Goal: Complete application form

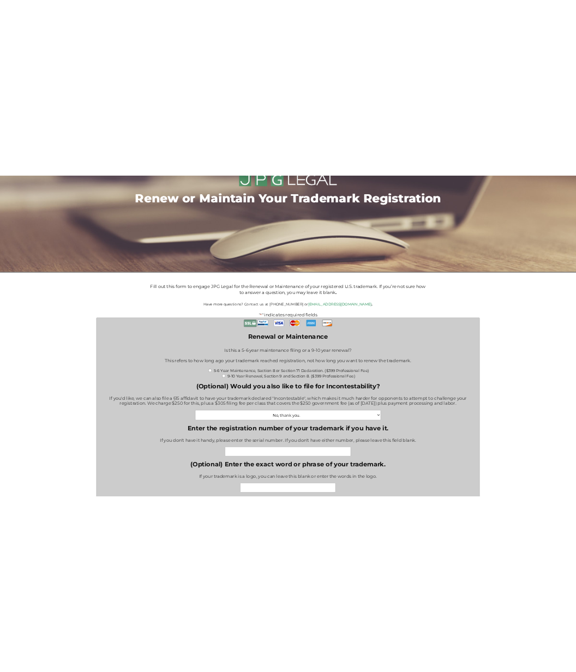
scroll to position [113, 0]
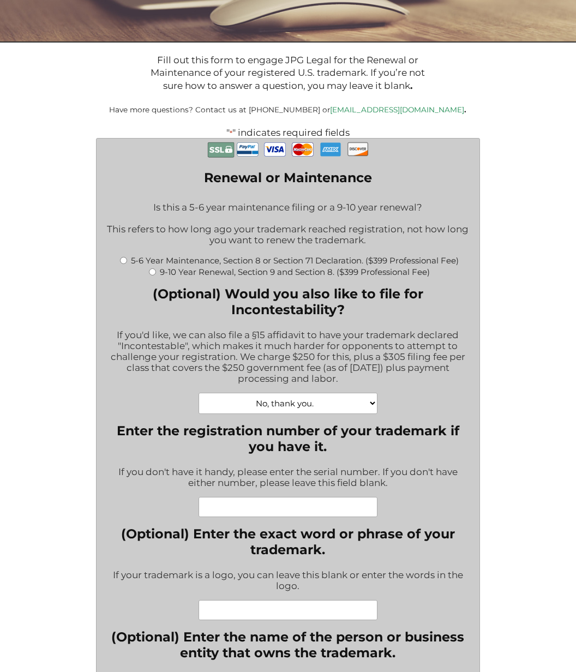
drag, startPoint x: 122, startPoint y: 258, endPoint x: 137, endPoint y: 263, distance: 16.7
click at [122, 258] on input "5-6 Year Maintenance, Section 8 or Section 71 Declaration. ($399 Professional F…" at bounding box center [123, 260] width 7 height 7
radio input "true"
type input "$774.00"
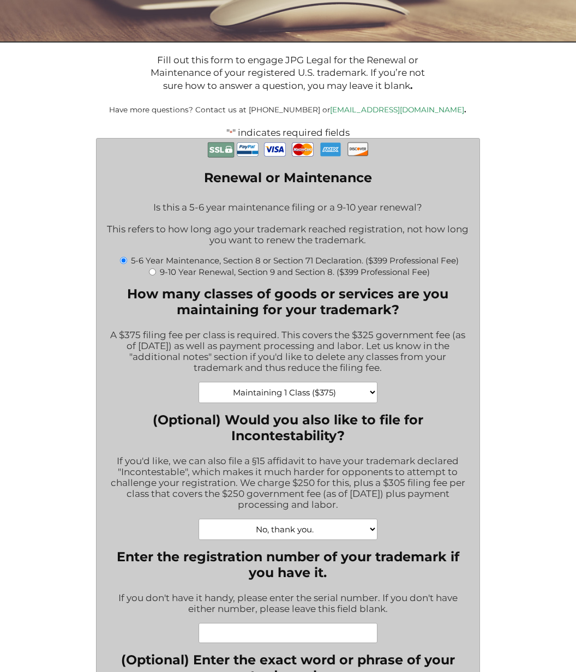
scroll to position [115, 0]
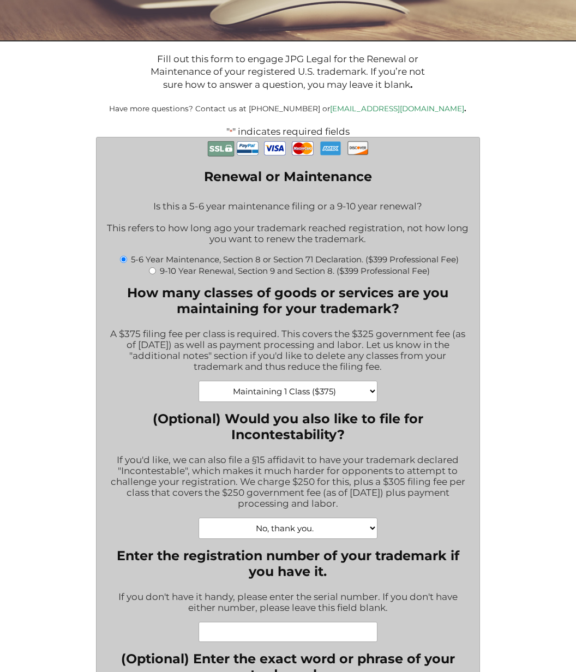
select select "Yes, Incontestability for one class. ($555)|555"
type input "$1,329.00"
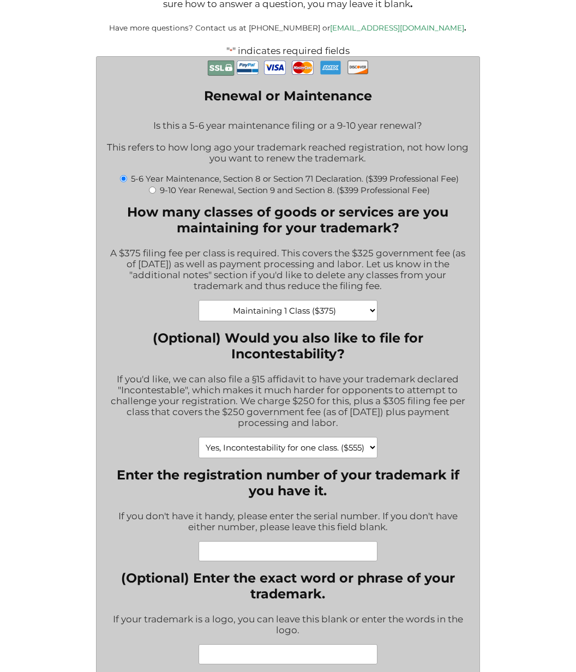
scroll to position [197, 0]
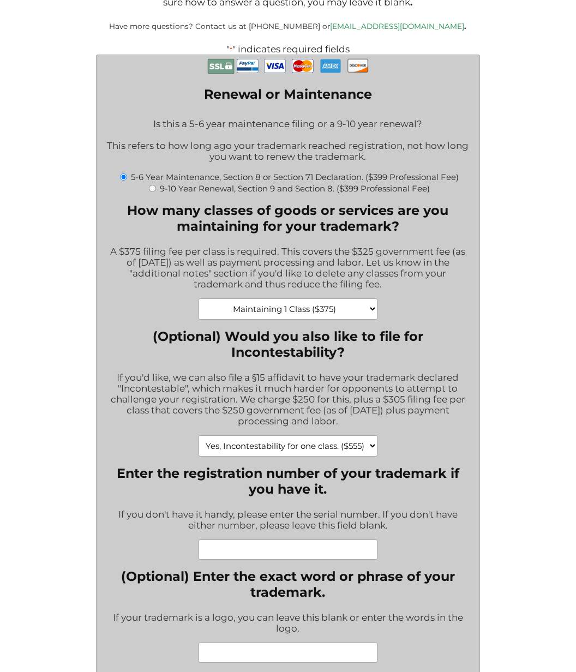
click at [271, 540] on input "Enter the registration number of your trademark if you have it." at bounding box center [288, 550] width 179 height 20
type input "6117654"
click at [362, 585] on div "(Optional) Enter the exact word or phrase of your trademark. If your trademark …" at bounding box center [288, 615] width 366 height 94
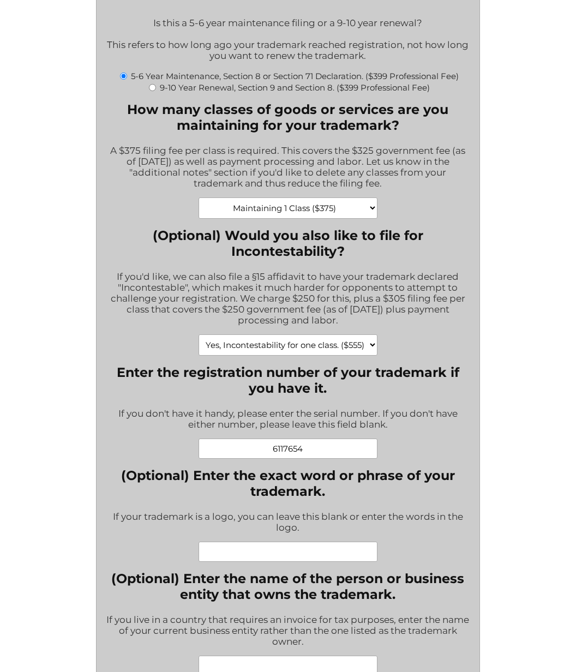
scroll to position [302, 0]
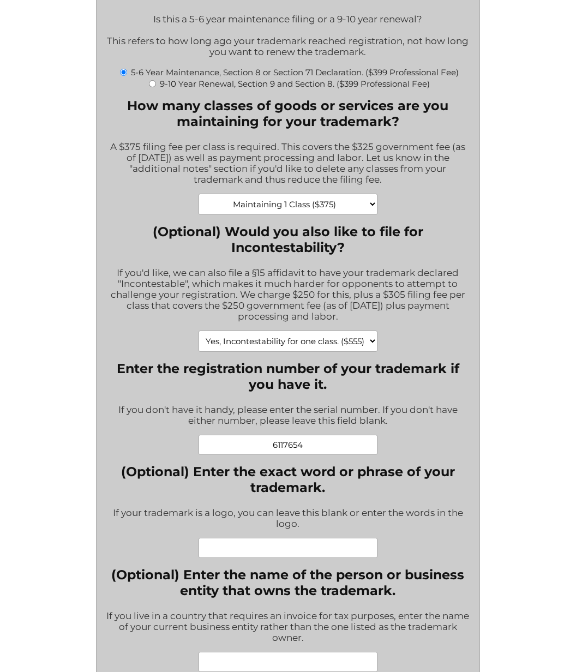
click at [289, 538] on input "(Optional) Enter the exact word or phrase of your trademark." at bounding box center [288, 548] width 179 height 20
click at [291, 538] on input "(Optional) Enter the exact word or phrase of your trademark." at bounding box center [288, 548] width 179 height 20
type input "Beach Therapy"
click at [447, 538] on div "Beach Therapy" at bounding box center [288, 548] width 366 height 20
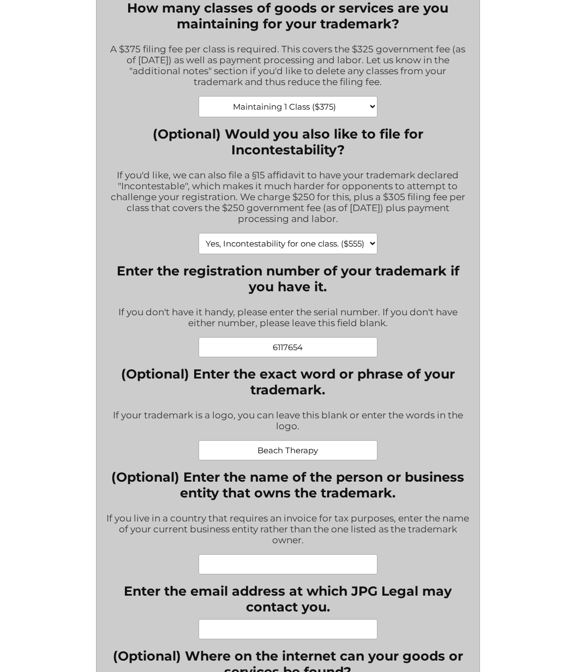
scroll to position [400, 0]
click at [336, 554] on input "(Optional) Enter the name of the person or business entity that owns the tradem…" at bounding box center [288, 564] width 179 height 20
type input "Vacation Home Amenities, LLC"
click at [320, 619] on input "Enter the email address at which JPG Legal may contact you." at bounding box center [288, 629] width 179 height 20
type input "[EMAIL_ADDRESS][DOMAIN_NAME]"
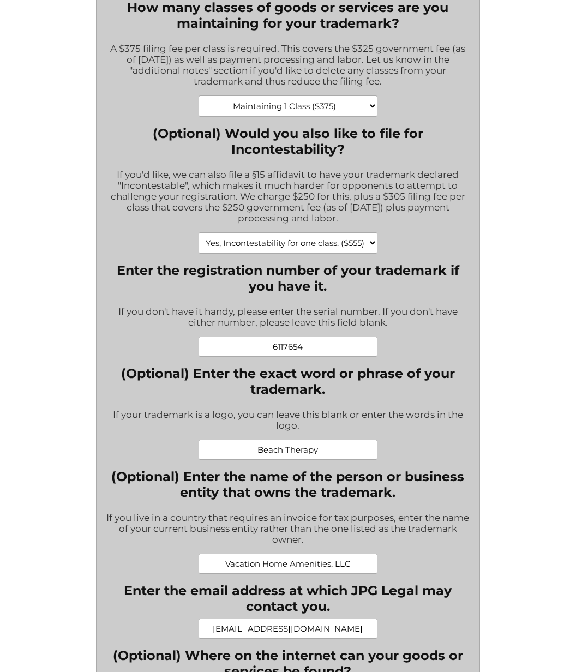
click at [164, 554] on div "Vacation Home Amenities, LLC" at bounding box center [288, 564] width 366 height 20
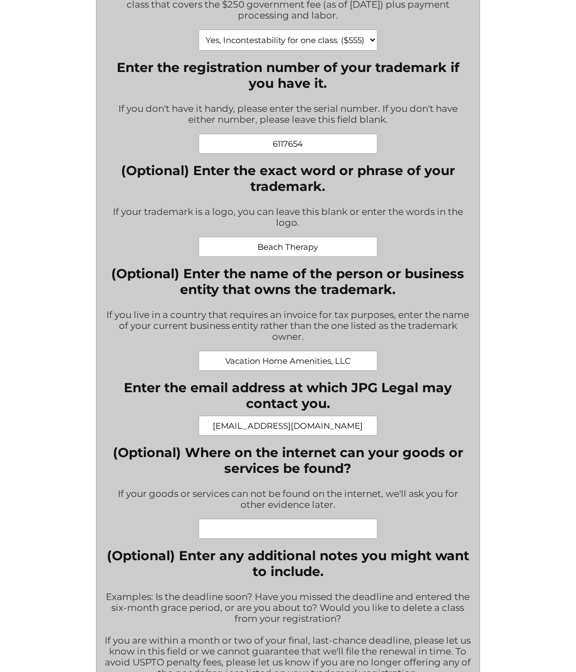
scroll to position [603, 1]
click at [267, 518] on input "(Optional) Where on the internet can your goods or services be found?" at bounding box center [288, 528] width 179 height 20
type input "[DOMAIN_NAME]"
click at [437, 499] on div "If your goods or services can not be found on the internet, we'll ask you for o…" at bounding box center [288, 500] width 366 height 38
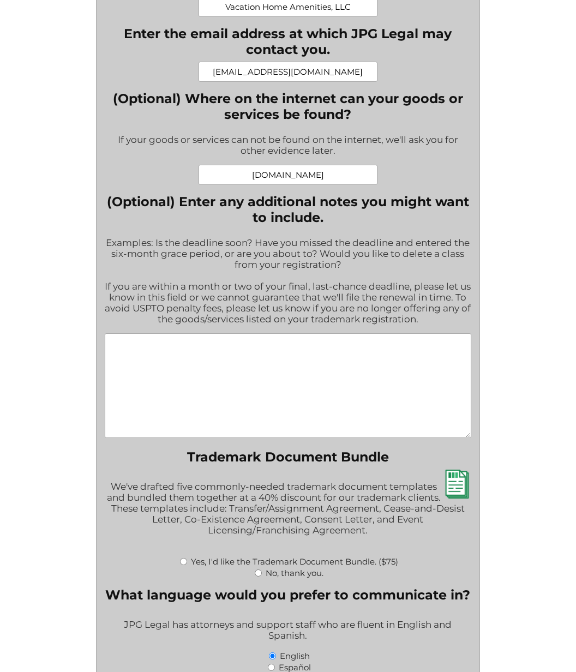
scroll to position [955, 0]
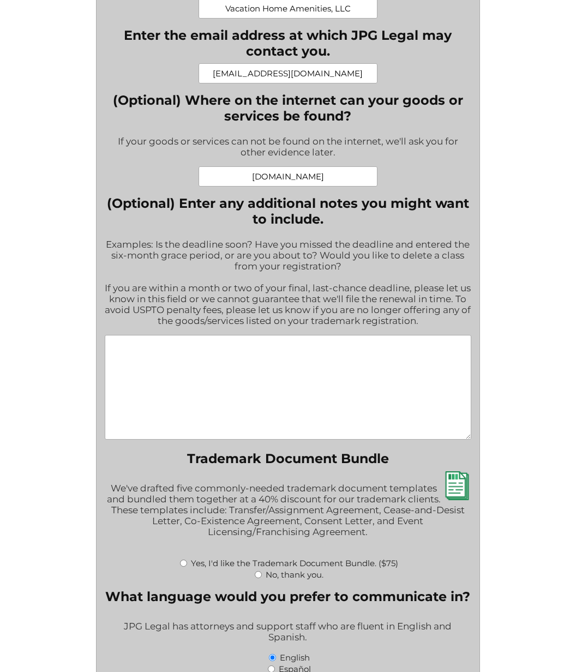
click at [274, 360] on textarea "(Optional) Enter any additional notes you might want to include." at bounding box center [288, 387] width 366 height 105
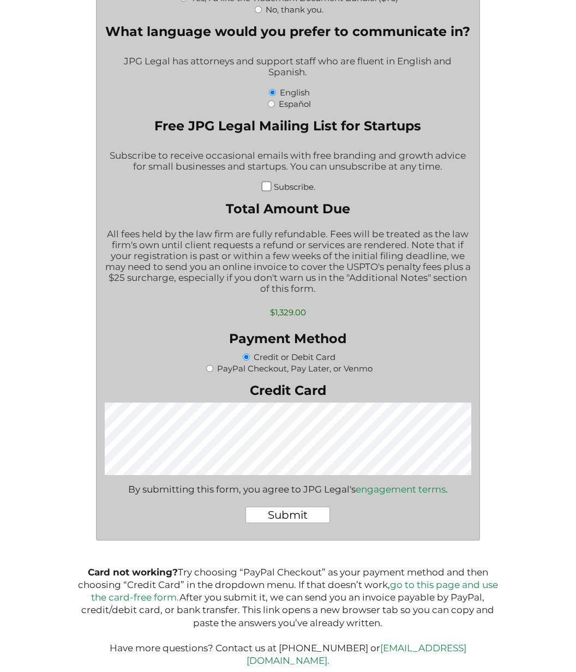
scroll to position [1520, 1]
type textarea "Original certificate looks like it was for one class only - class 3"
click at [288, 507] on input "Submit" at bounding box center [288, 515] width 85 height 16
